Goal: Transaction & Acquisition: Purchase product/service

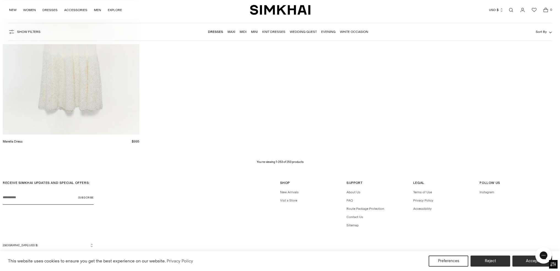
scroll to position [14649, 0]
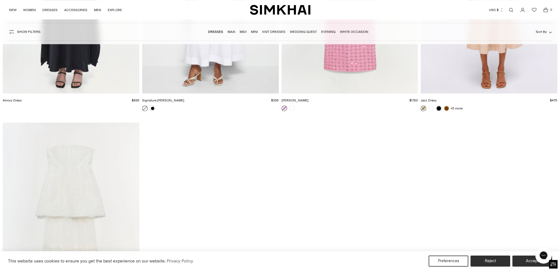
click at [273, 31] on link "Knit Dresses" at bounding box center [273, 32] width 23 height 4
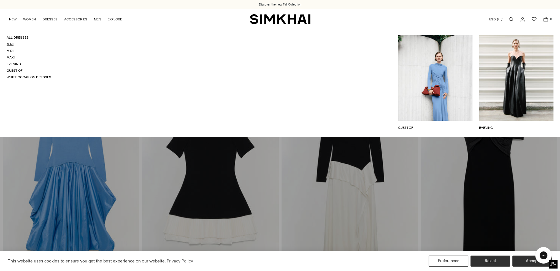
click at [13, 44] on link "Mini" at bounding box center [10, 44] width 7 height 4
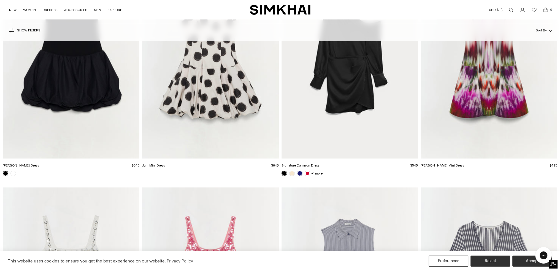
scroll to position [2367, 0]
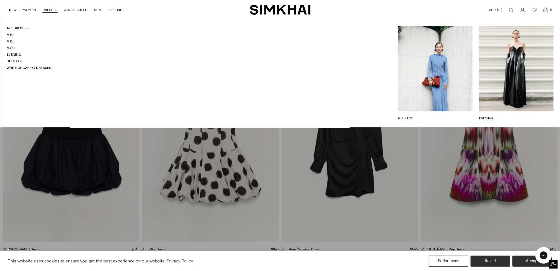
click at [12, 41] on link "Midi" at bounding box center [10, 41] width 7 height 4
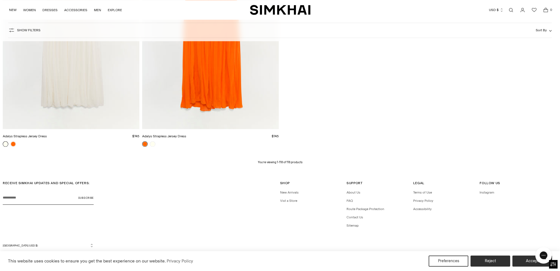
scroll to position [6917, 0]
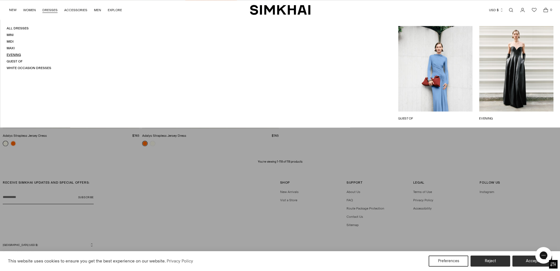
click at [14, 55] on link "Evening" at bounding box center [14, 55] width 14 height 4
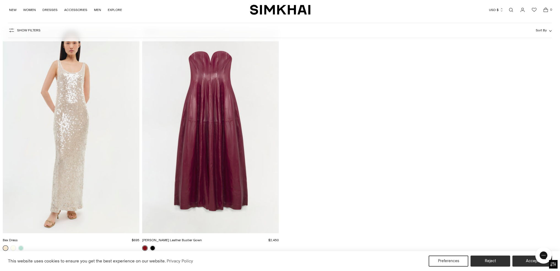
scroll to position [2397, 0]
